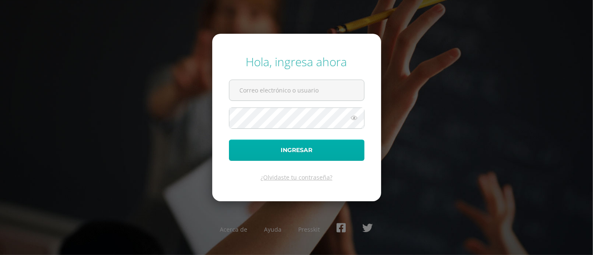
type input "castro.je@continentalamericano.edu.gt"
click at [248, 148] on button "Ingresar" at bounding box center [297, 150] width 136 height 21
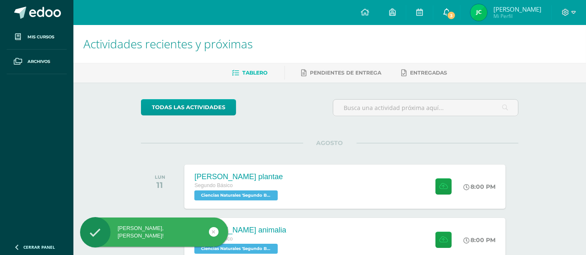
click at [450, 7] on link "3" at bounding box center [446, 12] width 27 height 25
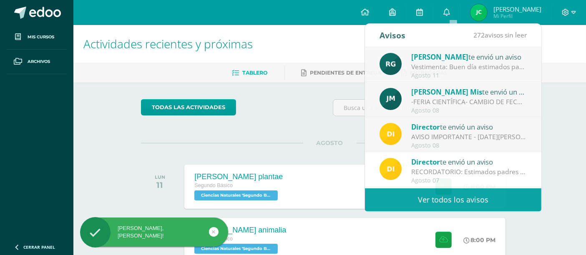
click at [275, 135] on div "todas las Actividades No tienes actividades Échale un vistazo a los demás perío…" at bounding box center [329, 196] width 411 height 227
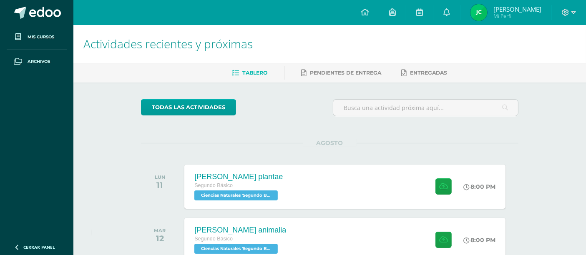
scroll to position [53, 0]
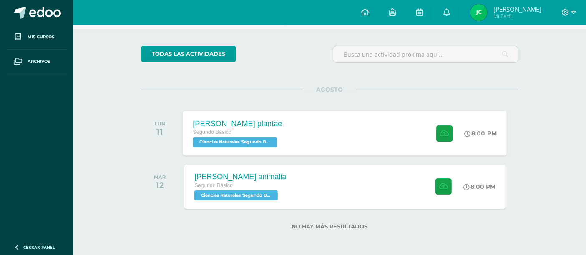
click at [286, 128] on div "[PERSON_NAME] plantae Segundo Básico Ciencias Naturales 'Segundo Básico B'" at bounding box center [237, 133] width 109 height 45
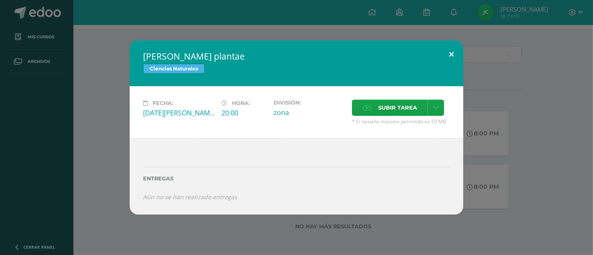
click at [449, 50] on button at bounding box center [452, 54] width 24 height 28
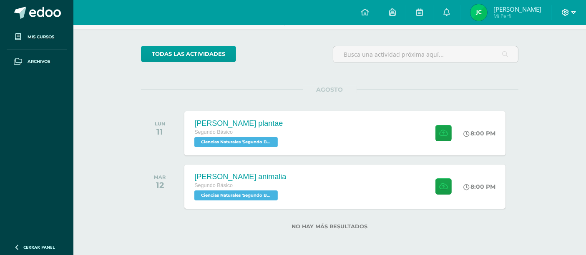
click at [563, 13] on icon at bounding box center [566, 13] width 8 height 8
click at [551, 56] on span "Cerrar sesión" at bounding box center [548, 57] width 38 height 8
